Goal: Information Seeking & Learning: Check status

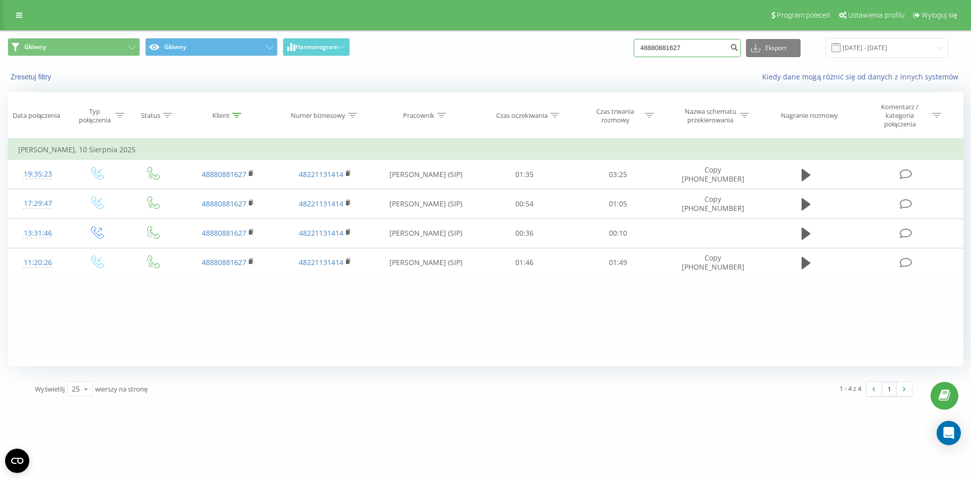
click at [697, 52] on input "48880881627" at bounding box center [687, 48] width 107 height 18
drag, startPoint x: 700, startPoint y: 50, endPoint x: 559, endPoint y: 62, distance: 141.6
click at [566, 61] on div "Główny Główny Harmonogram 48880881627 Eksport .csv .xls .xlsx 10.05.2025 - 10.0…" at bounding box center [486, 48] width 970 height 34
paste input "+48500479378"
type input "+48500479378"
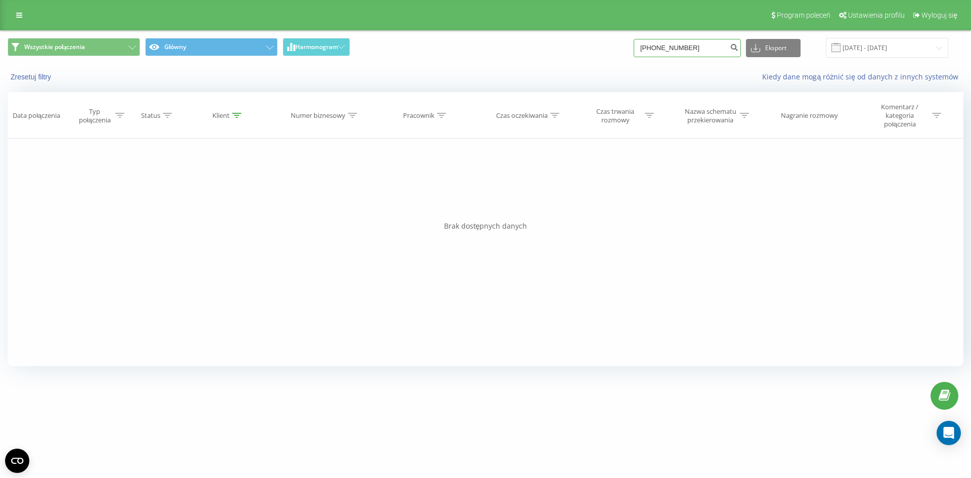
click at [654, 43] on input "[PHONE_NUMBER]" at bounding box center [687, 48] width 107 height 18
click at [699, 44] on input "48500479378" at bounding box center [687, 48] width 107 height 18
type input "48500479378"
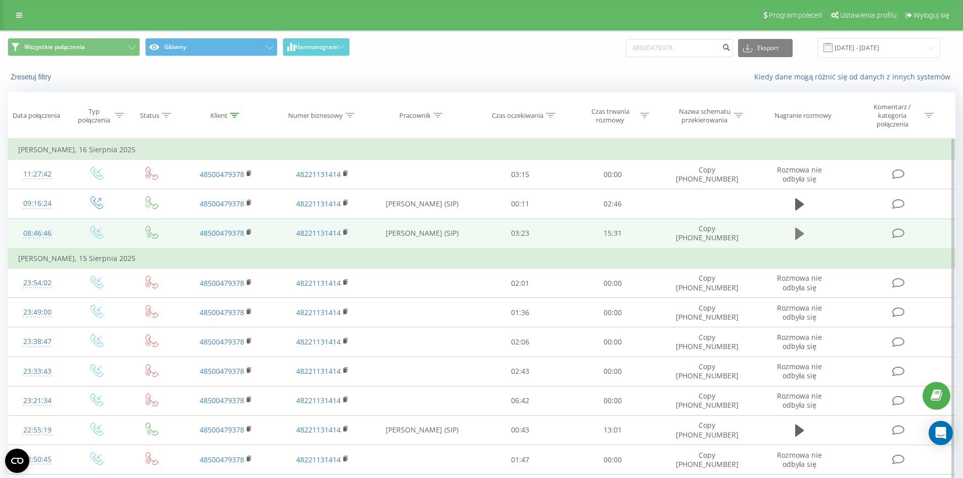
click at [797, 236] on icon at bounding box center [799, 234] width 9 height 12
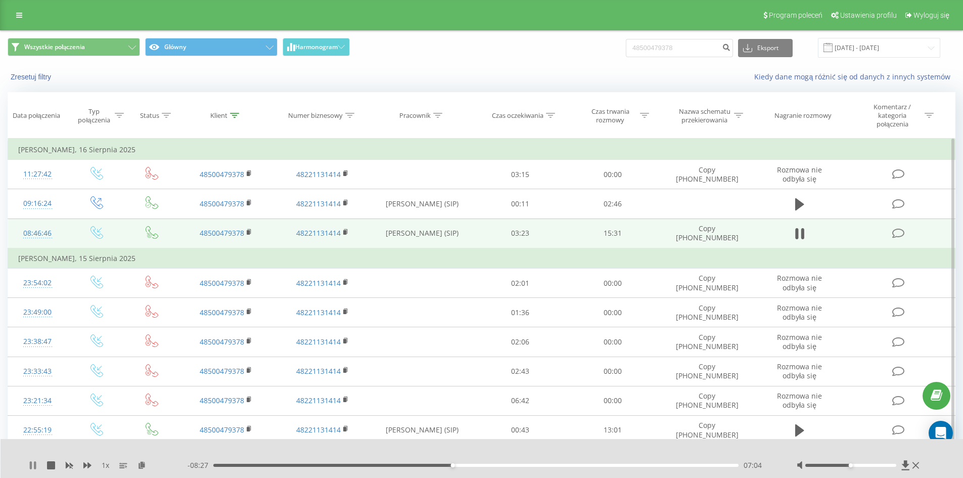
click at [33, 465] on icon at bounding box center [33, 465] width 8 height 8
